Goal: Task Accomplishment & Management: Complete application form

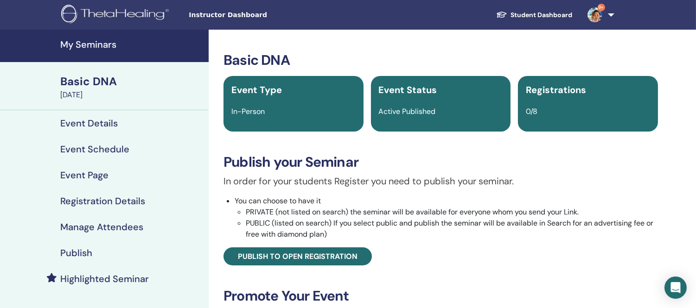
click at [84, 45] on h4 "My Seminars" at bounding box center [131, 44] width 143 height 11
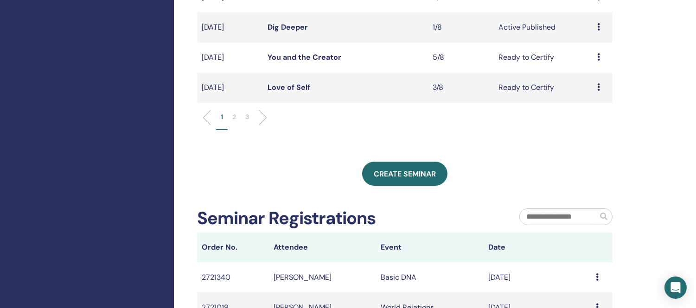
scroll to position [464, 0]
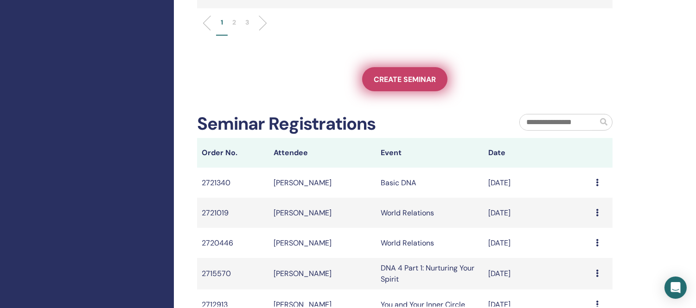
click at [410, 77] on span "Create seminar" at bounding box center [405, 80] width 62 height 10
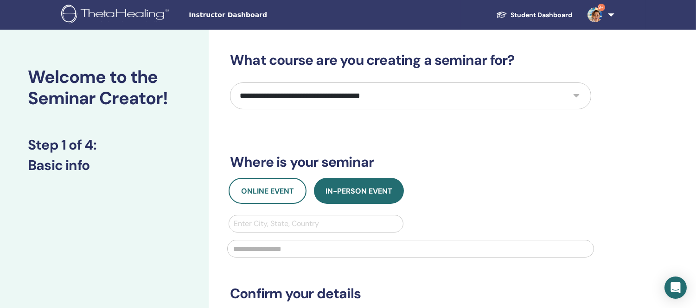
click at [456, 98] on select "**********" at bounding box center [410, 96] width 361 height 27
select select "**"
click at [230, 83] on select "**********" at bounding box center [410, 96] width 361 height 27
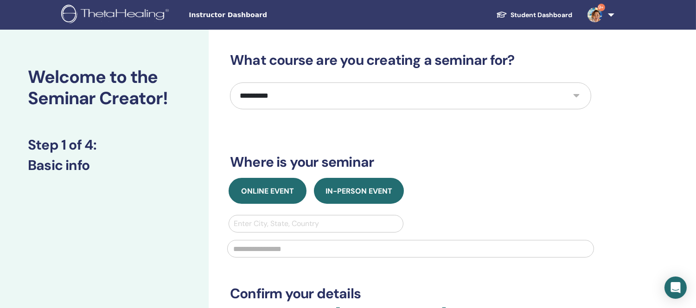
click at [262, 188] on span "Online Event" at bounding box center [267, 191] width 53 height 10
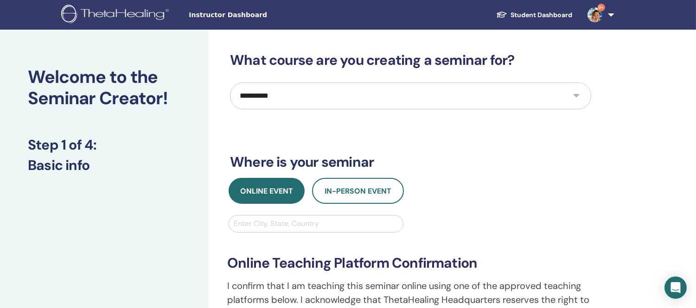
click at [262, 221] on div at bounding box center [316, 223] width 165 height 13
type input "*****"
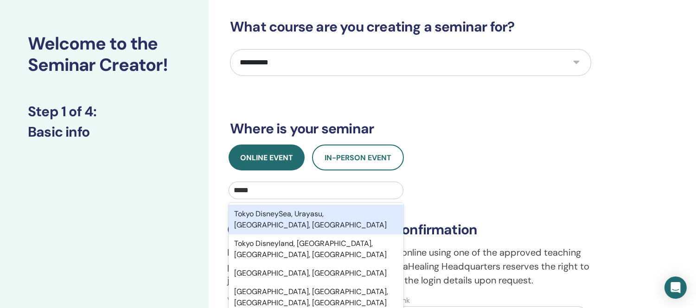
scroll to position [51, 0]
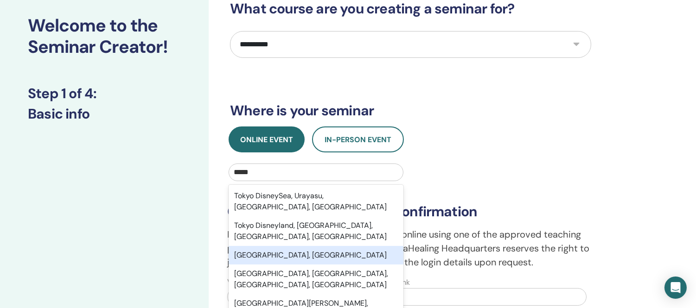
click at [271, 246] on div "Tokyo, JPN" at bounding box center [316, 255] width 175 height 19
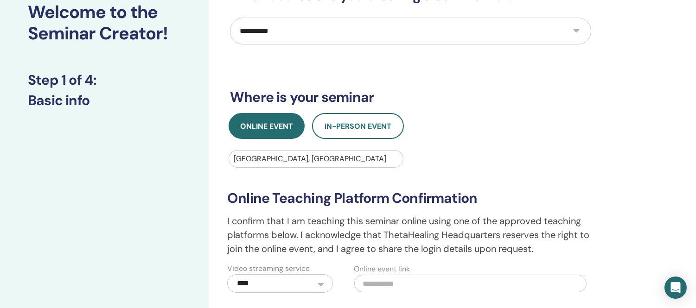
scroll to position [154, 0]
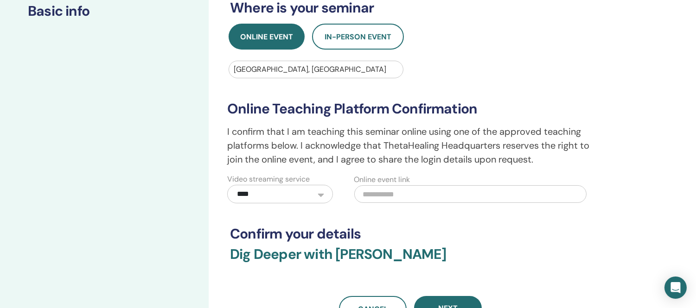
click at [390, 193] on input "text" at bounding box center [470, 194] width 232 height 18
paste input "**********"
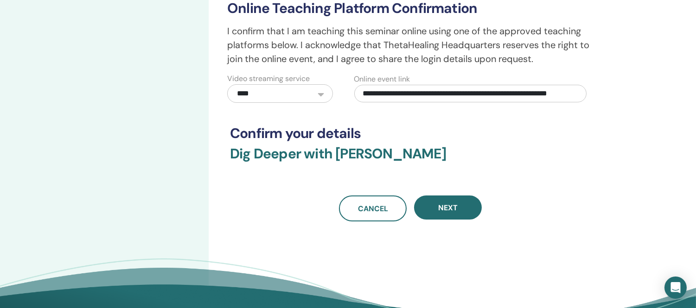
scroll to position [257, 0]
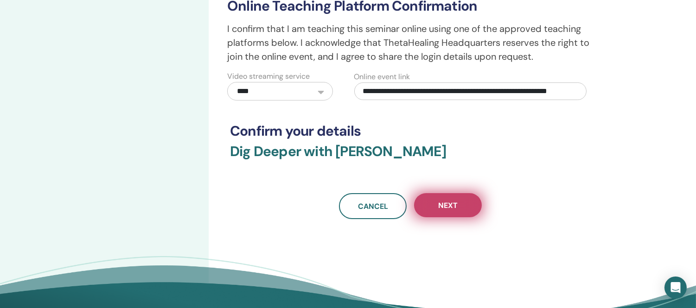
type input "**********"
click at [465, 205] on button "Next" at bounding box center [448, 205] width 68 height 24
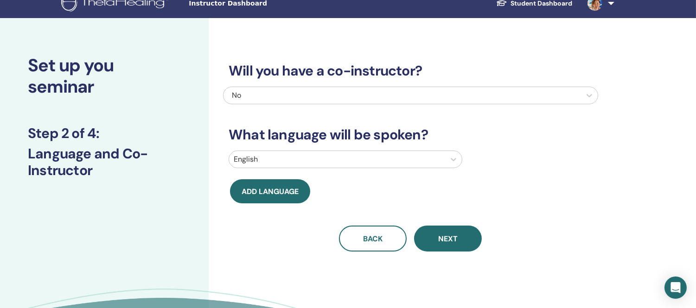
scroll to position [0, 0]
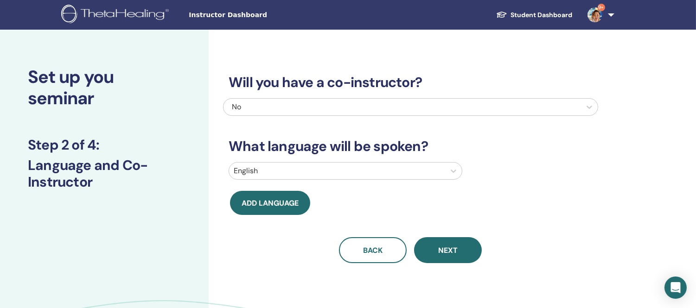
click at [387, 171] on div at bounding box center [337, 171] width 207 height 13
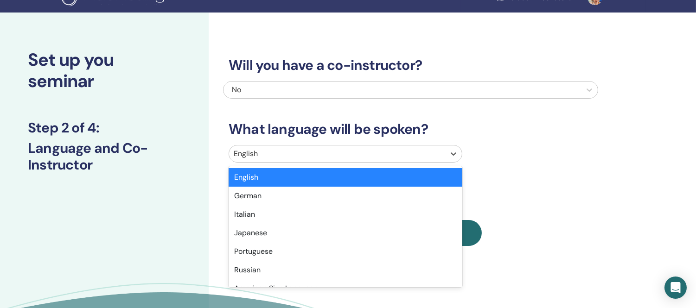
scroll to position [18, 0]
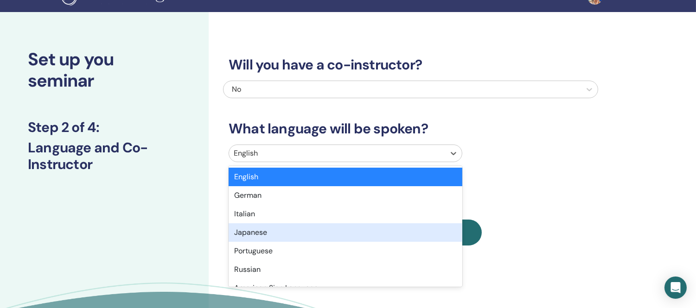
click at [248, 233] on div "Japanese" at bounding box center [346, 232] width 234 height 19
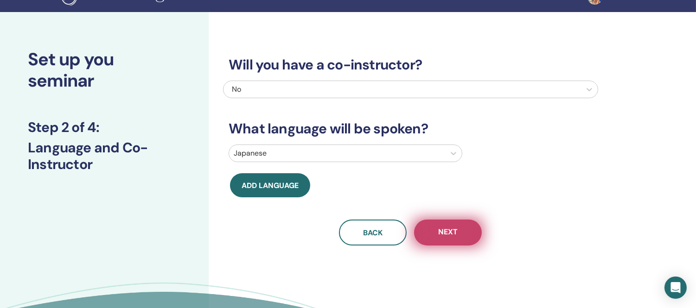
click at [457, 233] on span "Next" at bounding box center [447, 233] width 19 height 12
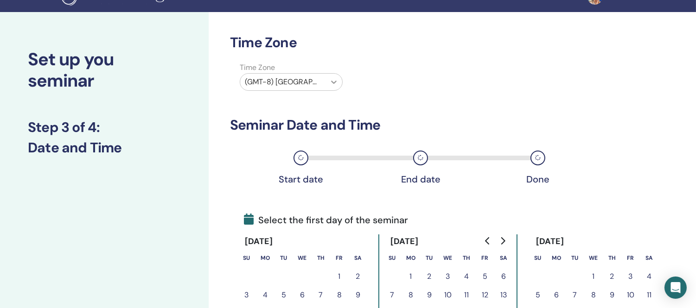
click at [336, 79] on icon at bounding box center [333, 81] width 9 height 9
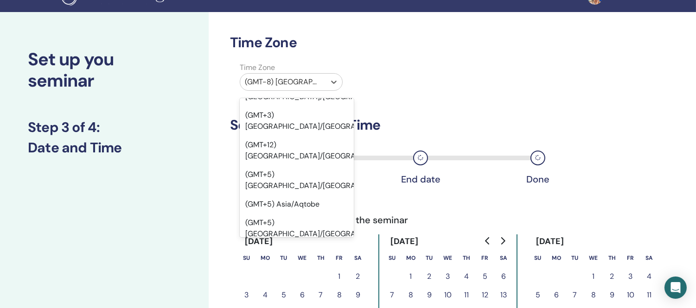
scroll to position [7943, 0]
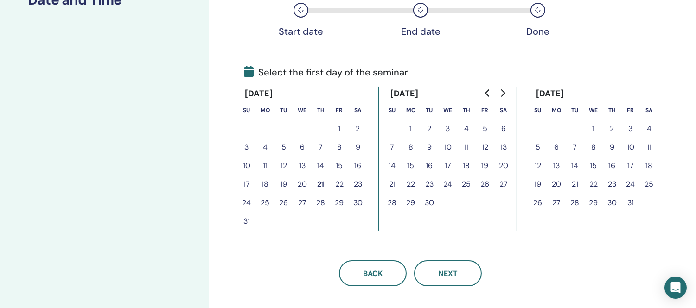
scroll to position [172, 0]
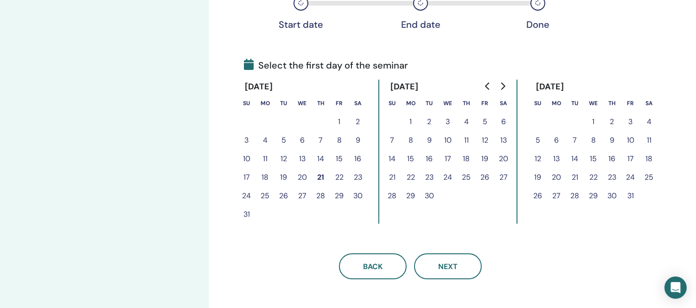
click at [390, 134] on button "7" at bounding box center [392, 140] width 19 height 19
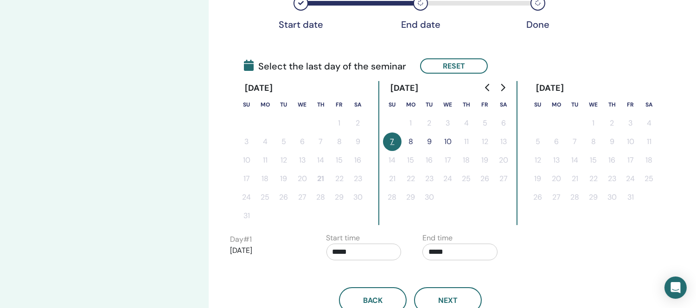
click at [410, 140] on button "8" at bounding box center [410, 142] width 19 height 19
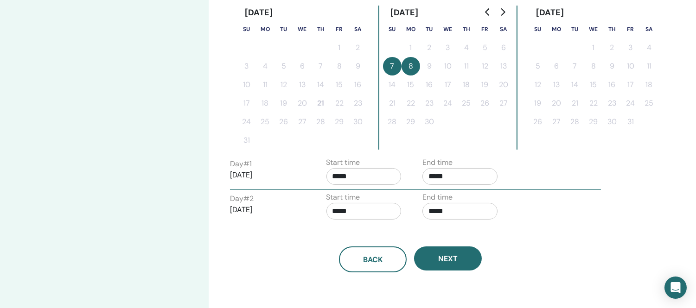
scroll to position [275, 0]
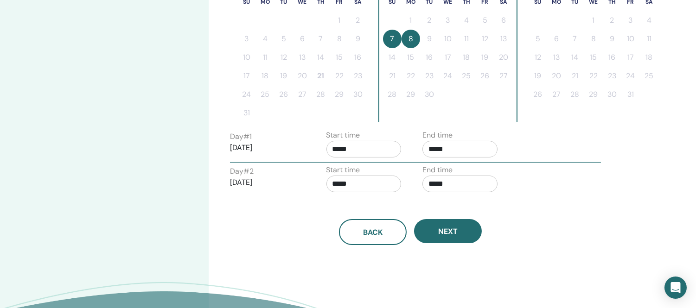
click at [462, 150] on input "*****" at bounding box center [459, 149] width 75 height 17
click at [471, 172] on span "▲" at bounding box center [469, 171] width 19 height 19
type input "*****"
click at [562, 210] on div "Back Next" at bounding box center [410, 221] width 375 height 48
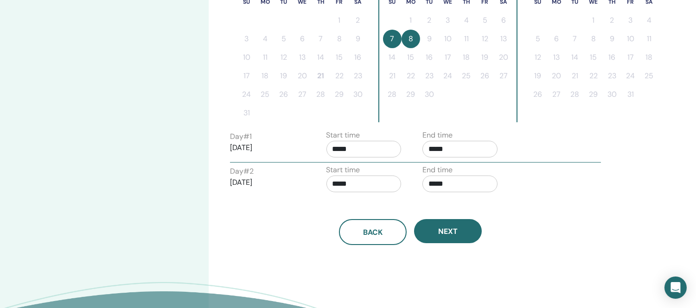
click at [466, 183] on input "*****" at bounding box center [459, 184] width 75 height 17
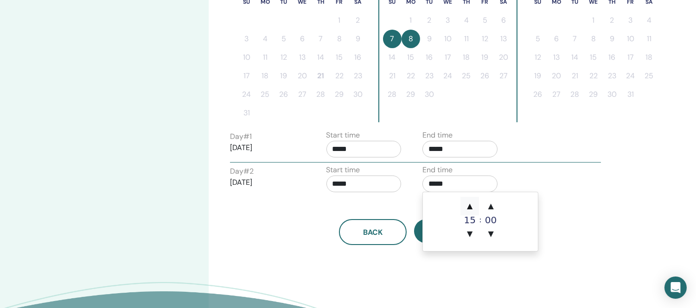
click at [470, 205] on span "▲" at bounding box center [469, 206] width 19 height 19
type input "*****"
click at [556, 216] on div "Back Next" at bounding box center [410, 221] width 375 height 48
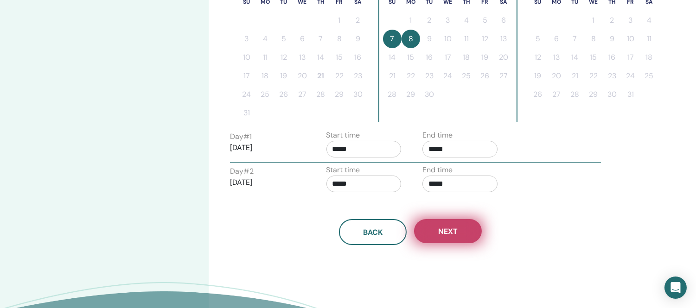
click at [452, 231] on span "Next" at bounding box center [447, 232] width 19 height 10
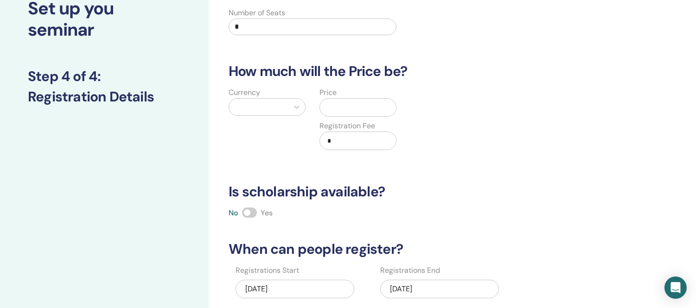
scroll to position [0, 0]
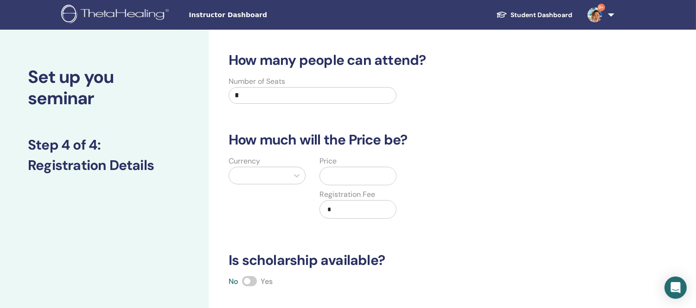
click at [258, 91] on input "*" at bounding box center [313, 95] width 168 height 17
type input "*"
click at [299, 175] on icon at bounding box center [296, 175] width 9 height 9
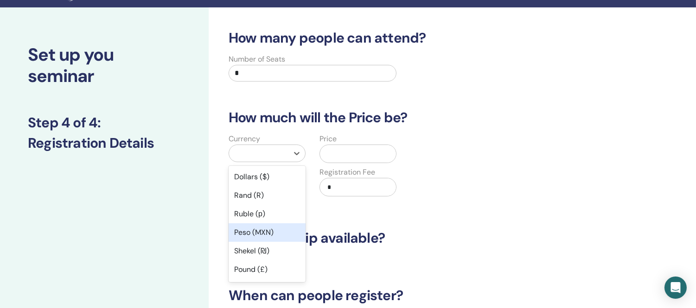
scroll to position [51, 0]
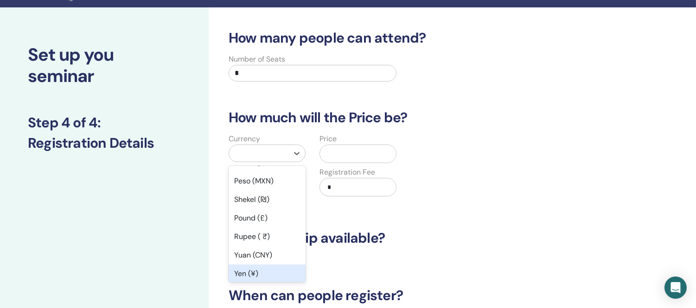
click at [249, 272] on div "Yen (¥)" at bounding box center [267, 274] width 77 height 19
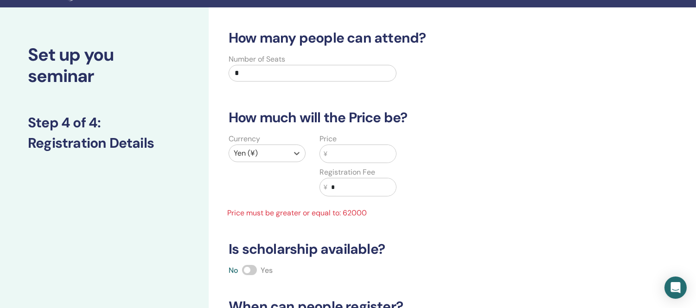
click at [341, 157] on input "text" at bounding box center [361, 154] width 69 height 18
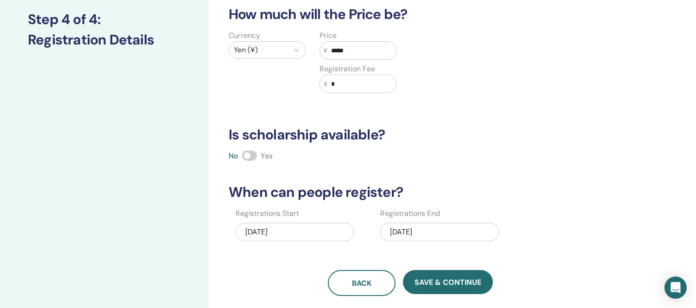
scroll to position [177, 0]
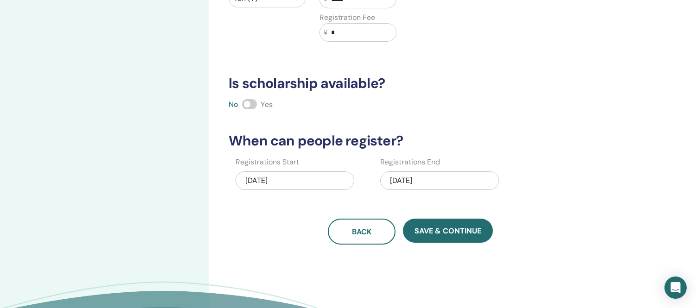
type input "*****"
click at [450, 182] on div "09/08/2025" at bounding box center [439, 181] width 119 height 19
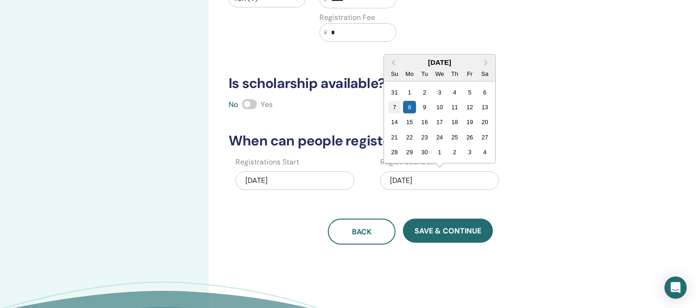
click at [393, 107] on div "7" at bounding box center [394, 107] width 13 height 13
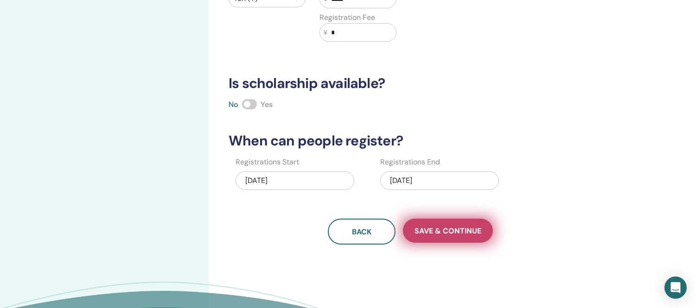
click at [459, 232] on span "Save & Continue" at bounding box center [447, 231] width 67 height 10
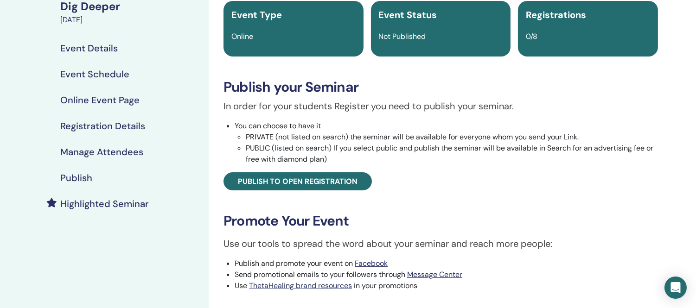
scroll to position [51, 0]
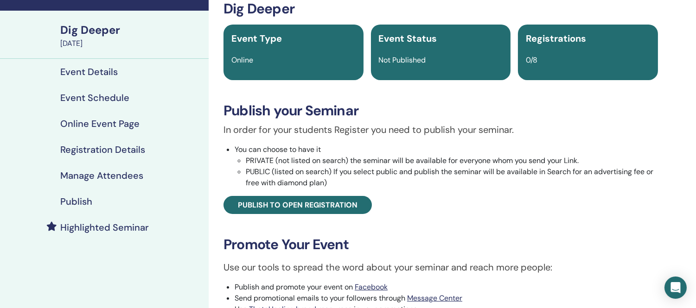
click at [79, 200] on h4 "Publish" at bounding box center [76, 201] width 32 height 11
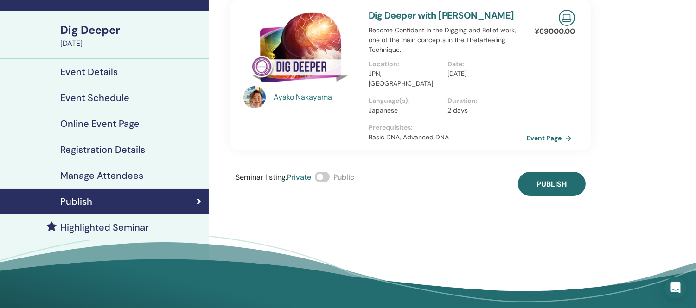
click at [329, 172] on span at bounding box center [322, 177] width 15 height 10
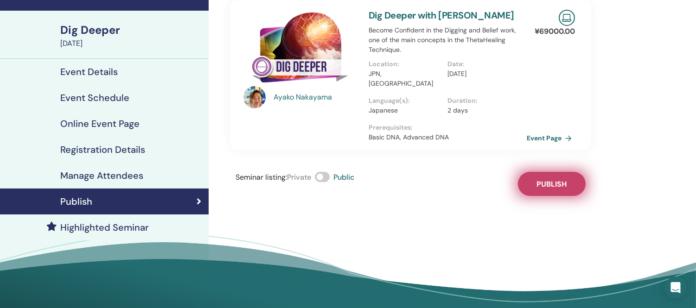
click at [558, 179] on span "Publish" at bounding box center [551, 184] width 30 height 10
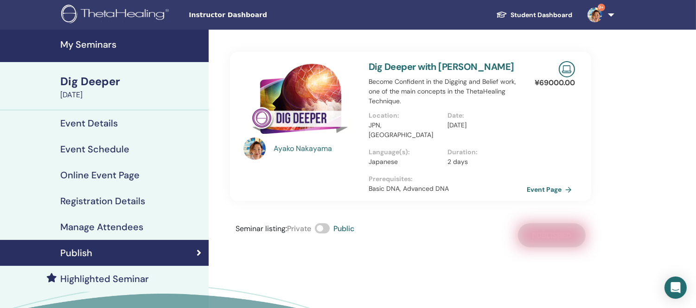
click at [91, 46] on h4 "My Seminars" at bounding box center [131, 44] width 143 height 11
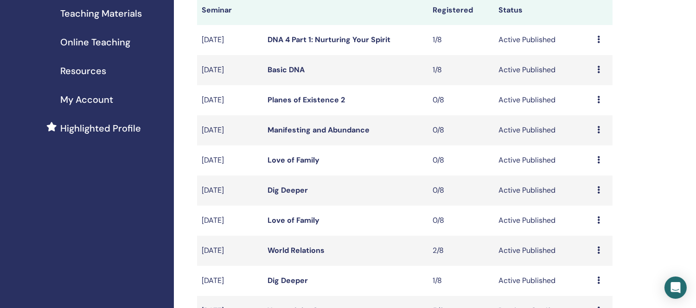
scroll to position [154, 0]
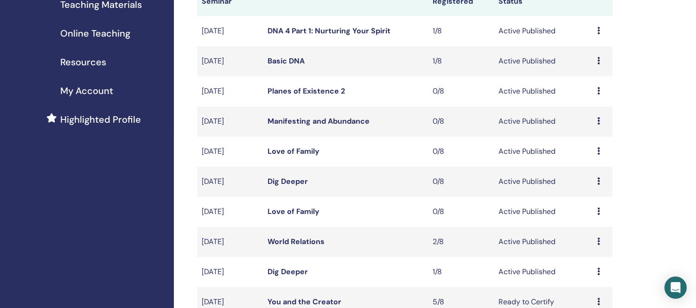
click at [288, 182] on link "Dig Deeper" at bounding box center [287, 182] width 40 height 10
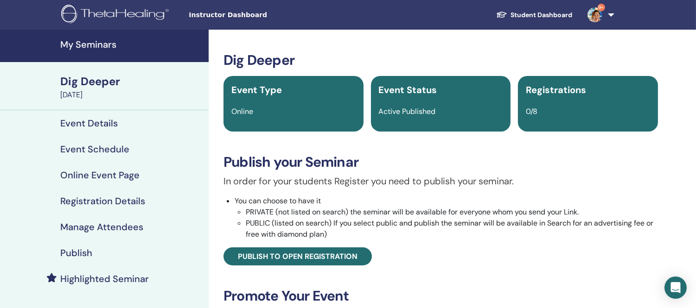
click at [90, 47] on h4 "My Seminars" at bounding box center [131, 44] width 143 height 11
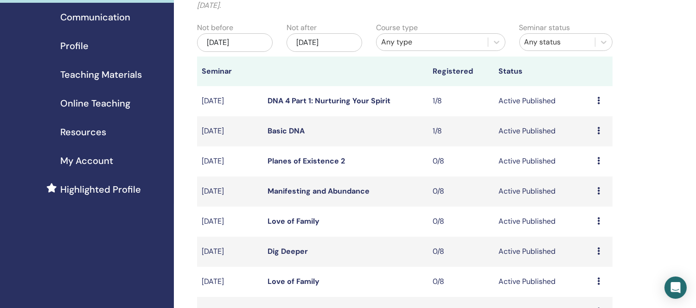
scroll to position [206, 0]
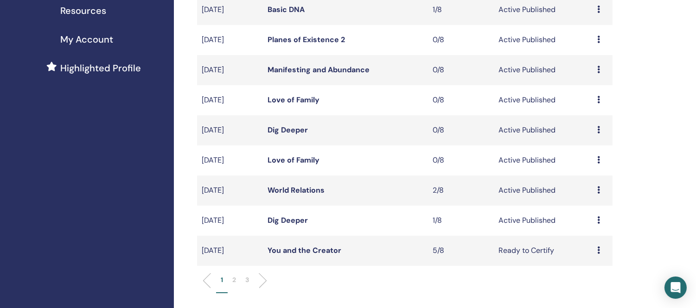
click at [288, 129] on link "Dig Deeper" at bounding box center [287, 130] width 40 height 10
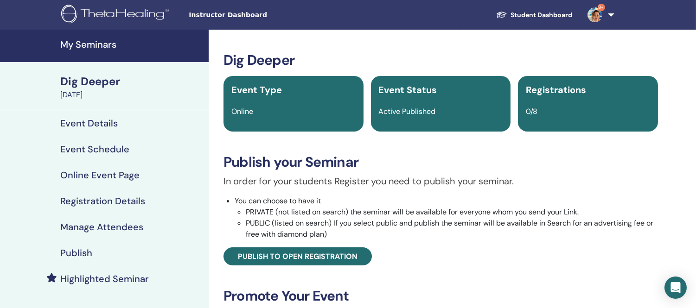
click at [93, 45] on h4 "My Seminars" at bounding box center [131, 44] width 143 height 11
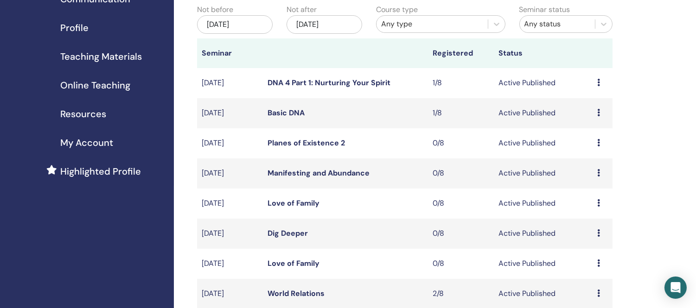
scroll to position [103, 0]
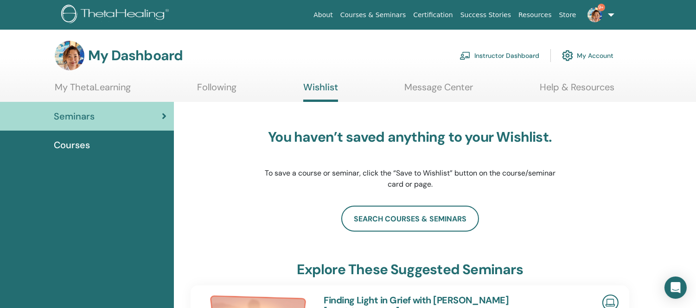
click at [484, 54] on link "Instructor Dashboard" at bounding box center [499, 55] width 80 height 20
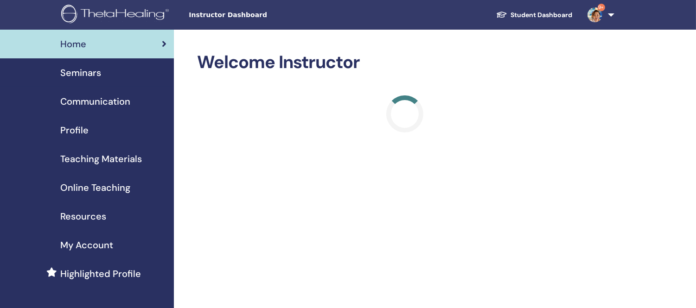
click at [91, 74] on span "Seminars" at bounding box center [80, 73] width 41 height 14
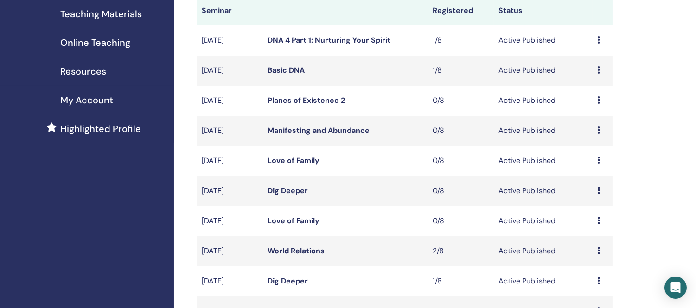
scroll to position [206, 0]
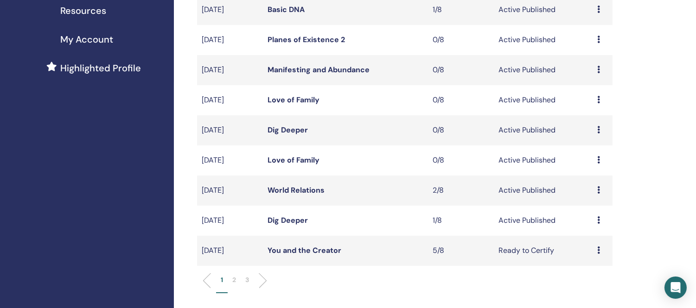
click at [293, 127] on link "Dig Deeper" at bounding box center [287, 130] width 40 height 10
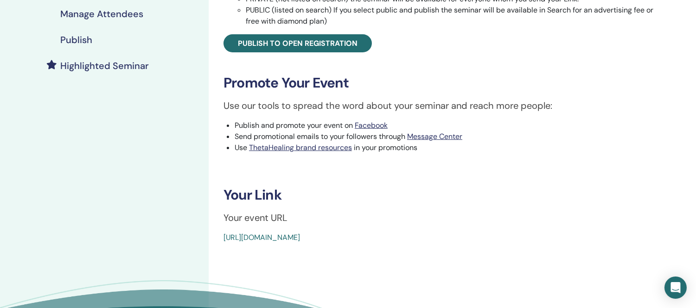
scroll to position [257, 0]
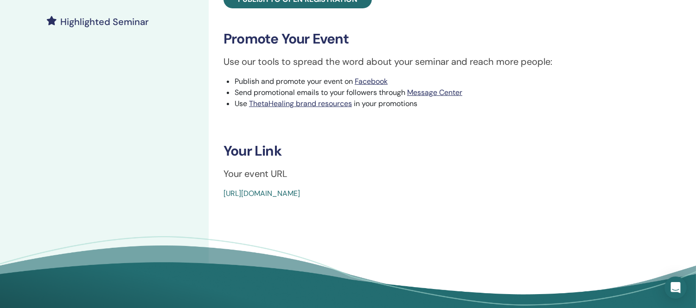
click at [300, 194] on link "[URL][DOMAIN_NAME]" at bounding box center [261, 194] width 76 height 10
